Goal: Find contact information: Find contact information

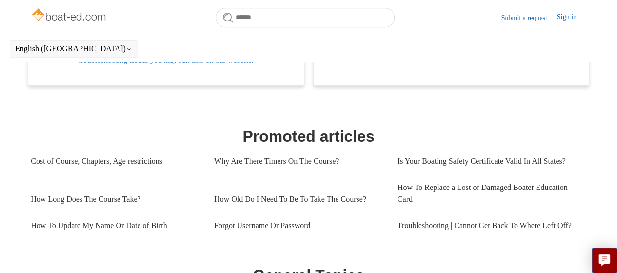
scroll to position [412, 0]
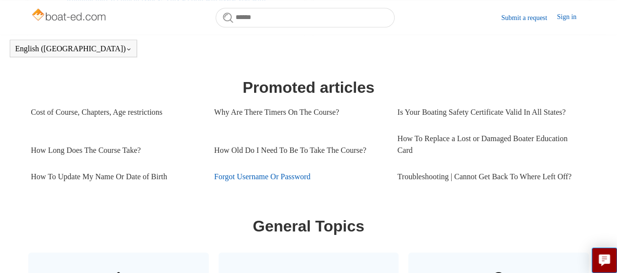
click at [291, 190] on link "Forgot Username Or Password" at bounding box center [298, 176] width 169 height 26
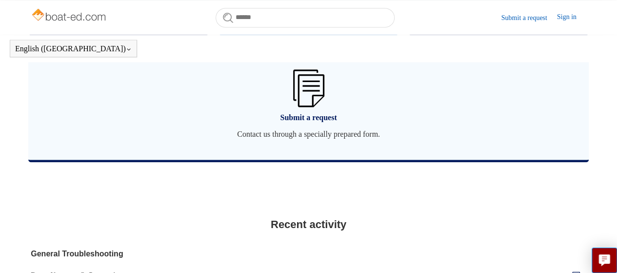
scroll to position [802, 0]
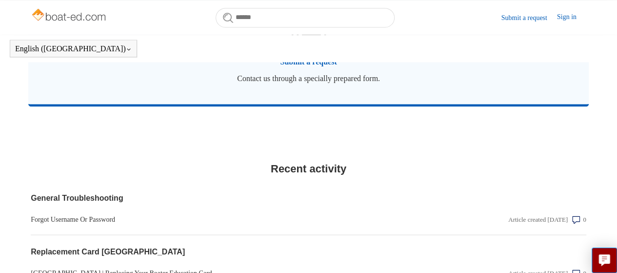
click at [314, 84] on span "Contact us through a specially prepared form." at bounding box center [308, 79] width 531 height 12
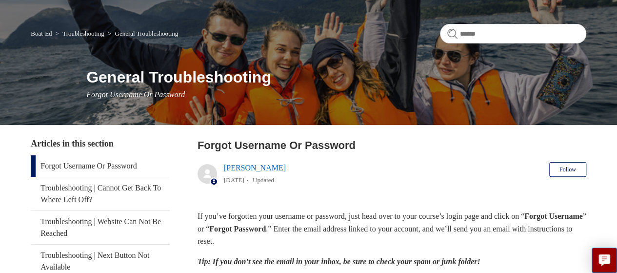
scroll to position [116, 0]
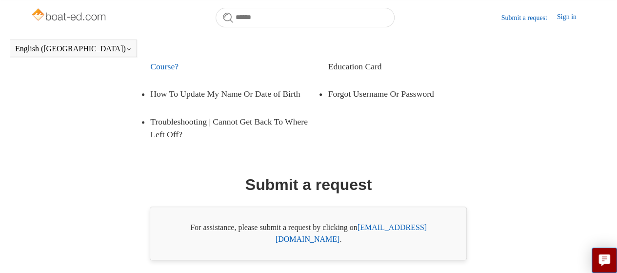
scroll to position [251, 0]
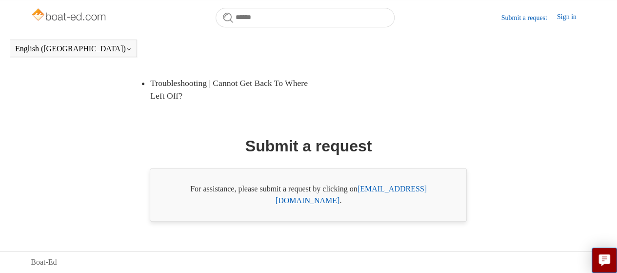
click at [375, 199] on link "support@boat-ed.com" at bounding box center [350, 194] width 151 height 20
click at [379, 199] on link "support@boat-ed.com" at bounding box center [350, 194] width 151 height 20
drag, startPoint x: 439, startPoint y: 203, endPoint x: 363, endPoint y: 206, distance: 76.1
click at [363, 206] on div "For assistance, please submit a request by clicking on support@boat-ed.com ." at bounding box center [308, 195] width 317 height 54
copy link "support@boat-ed.com"
